Goal: Communication & Community: Answer question/provide support

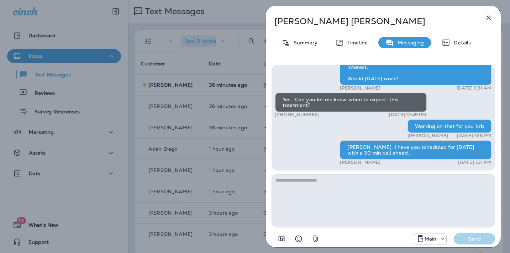
click at [485, 17] on icon "button" at bounding box center [488, 18] width 9 height 9
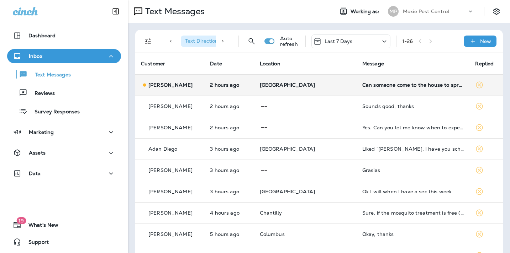
click at [369, 84] on div "Can someone come to the house to spray please" at bounding box center [413, 85] width 102 height 6
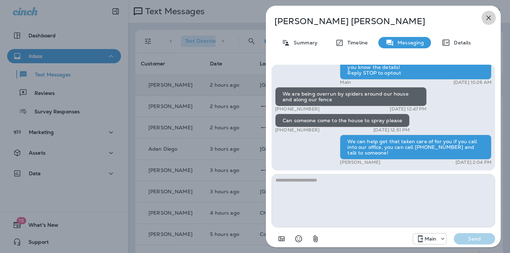
click at [488, 17] on icon "button" at bounding box center [488, 18] width 5 height 5
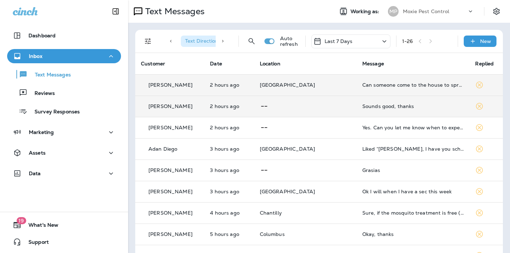
click at [362, 107] on div "Sounds good, thanks" at bounding box center [413, 106] width 102 height 6
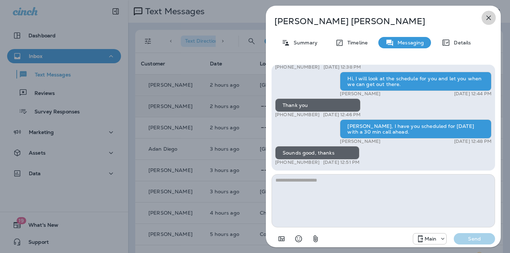
click at [489, 16] on icon "button" at bounding box center [488, 18] width 9 height 9
